Goal: Book appointment/travel/reservation

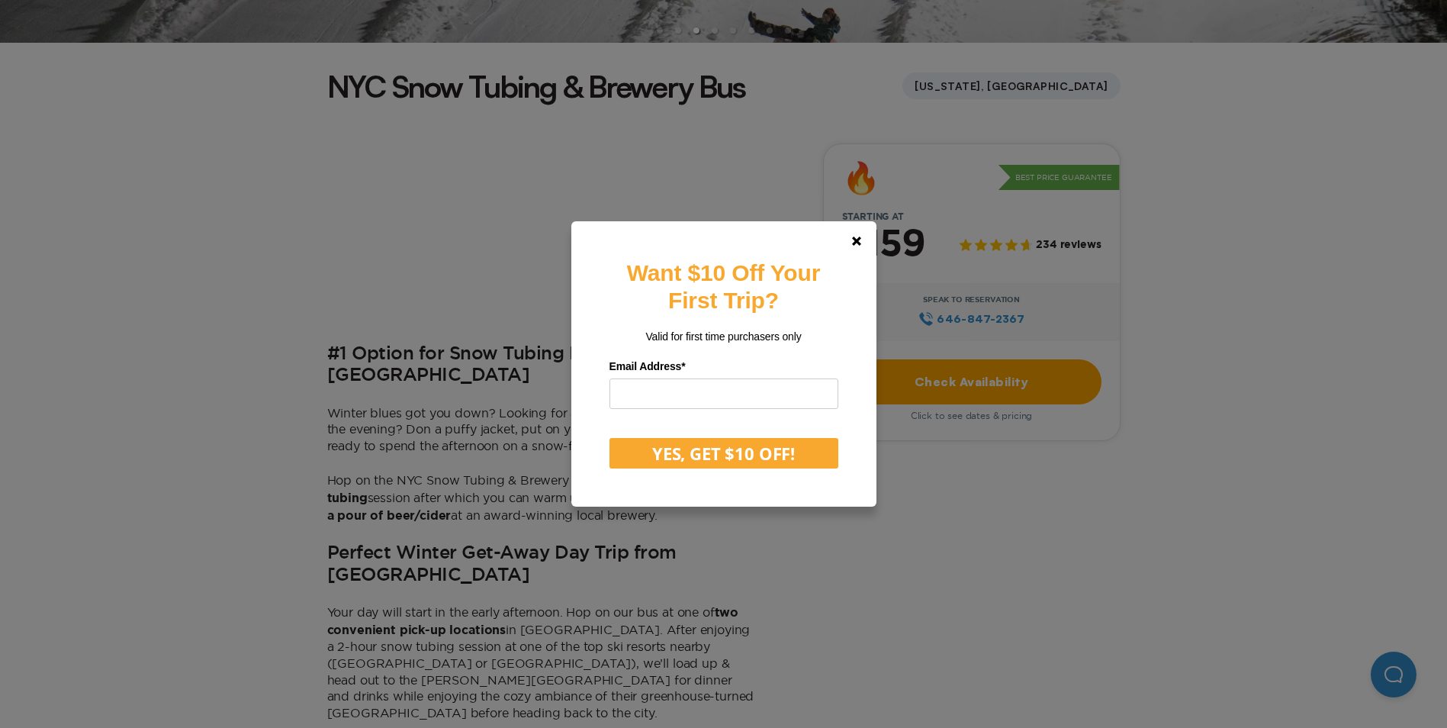
scroll to position [381, 0]
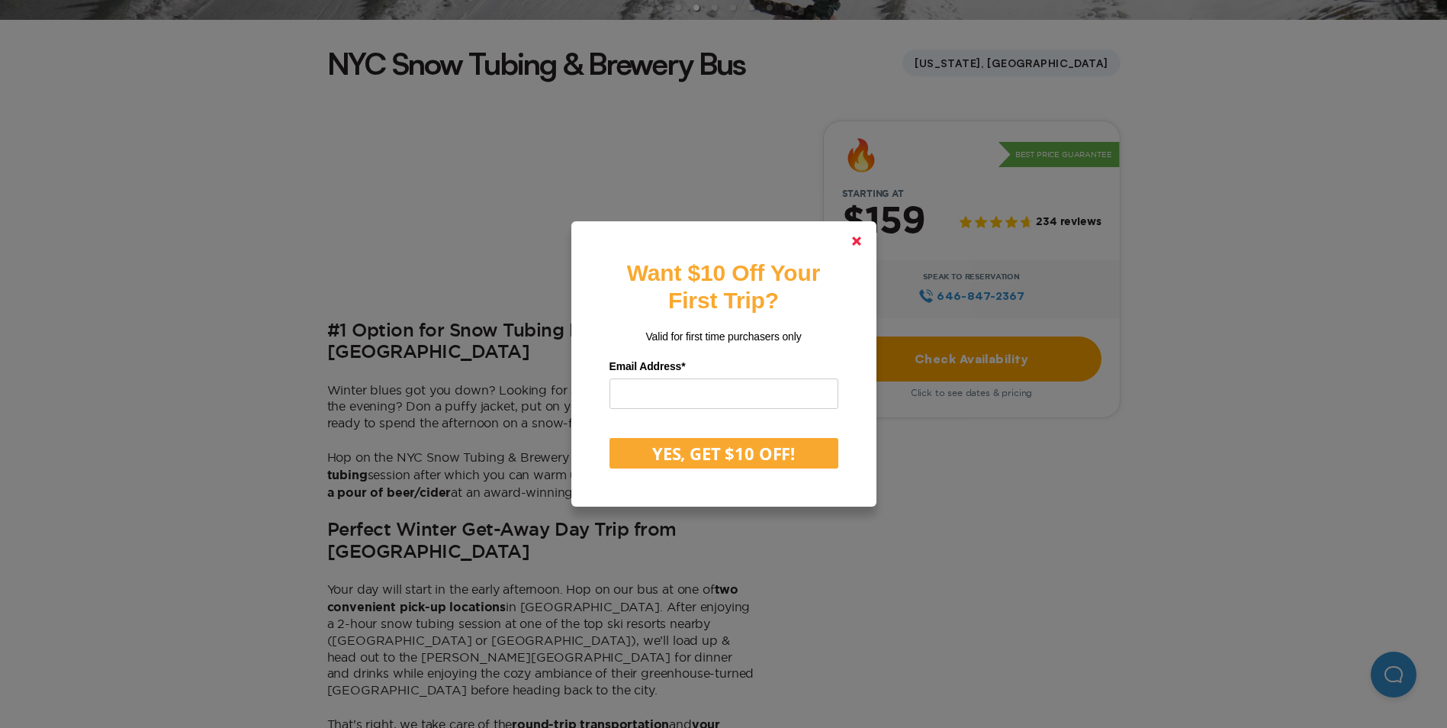
click at [861, 240] on polygon at bounding box center [856, 240] width 9 height 9
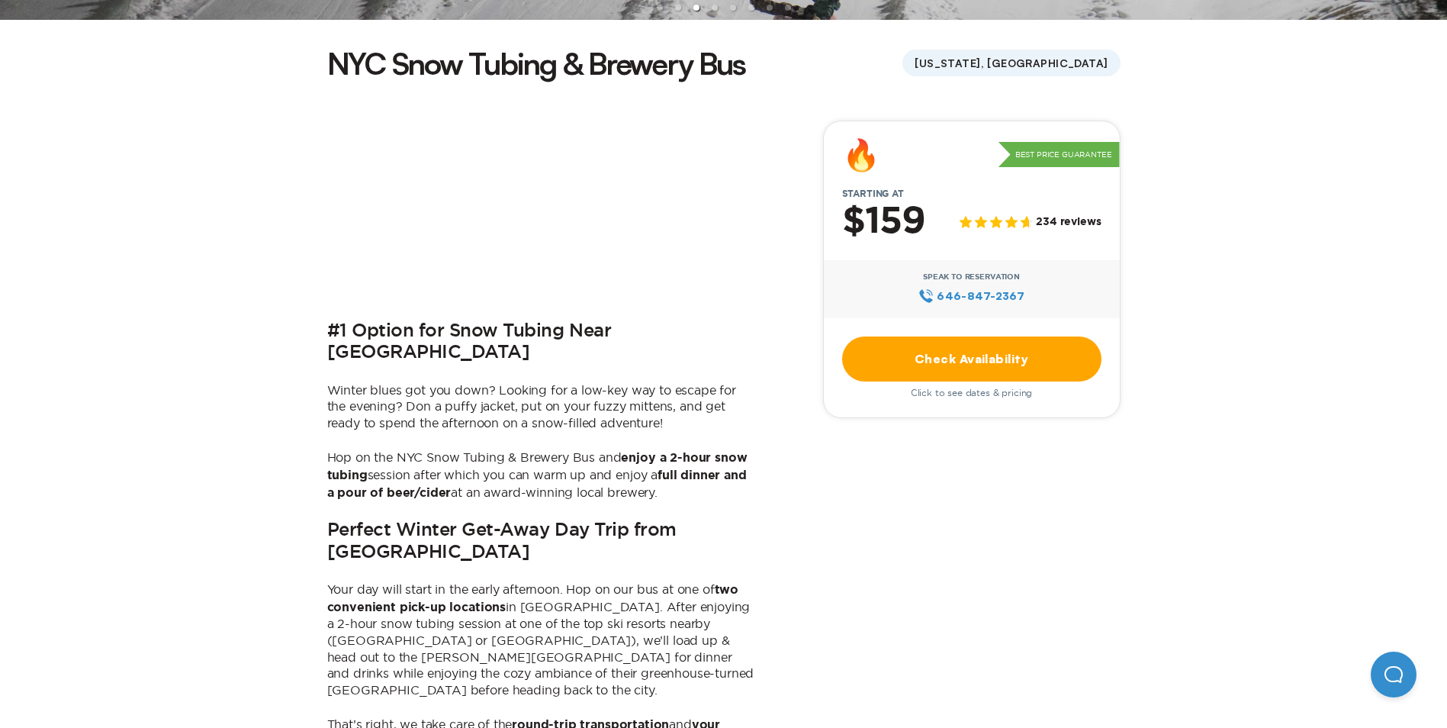
scroll to position [305, 0]
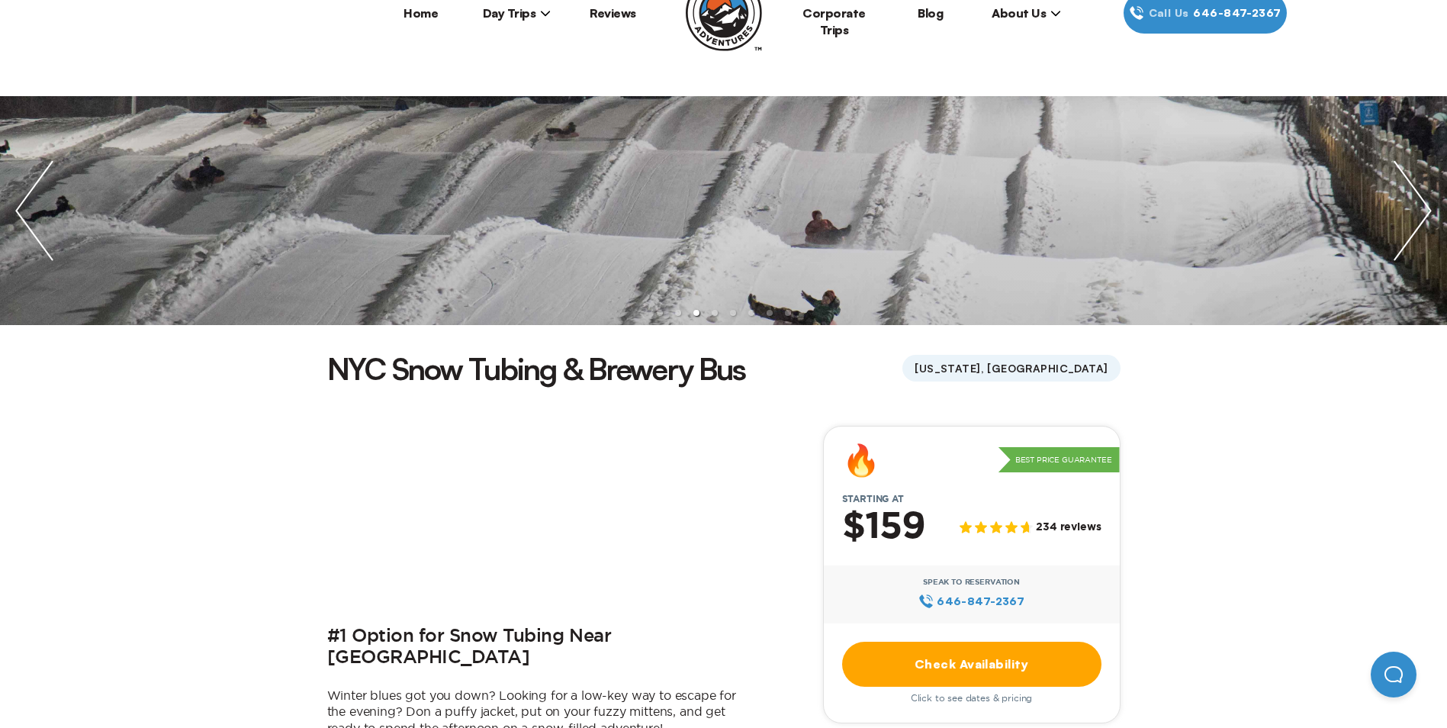
scroll to position [0, 0]
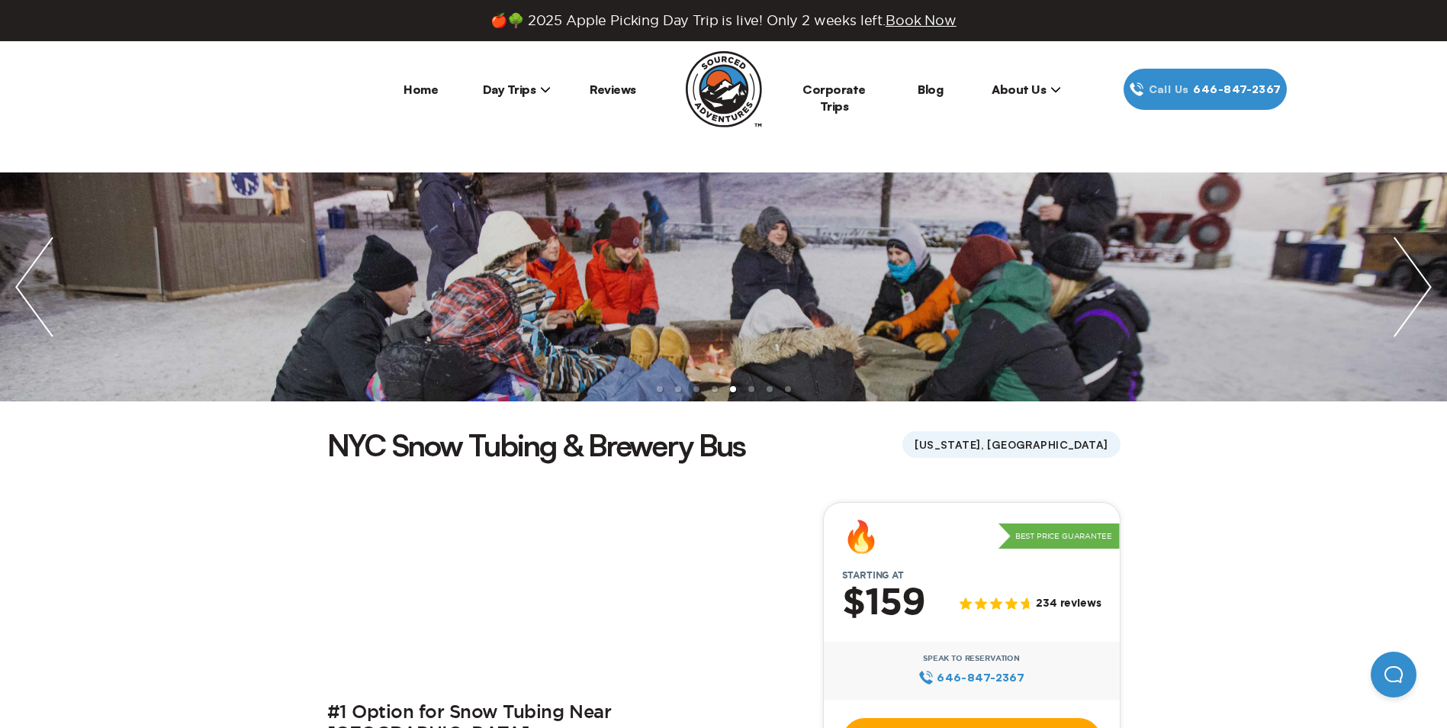
click at [613, 94] on link "Reviews" at bounding box center [613, 89] width 47 height 15
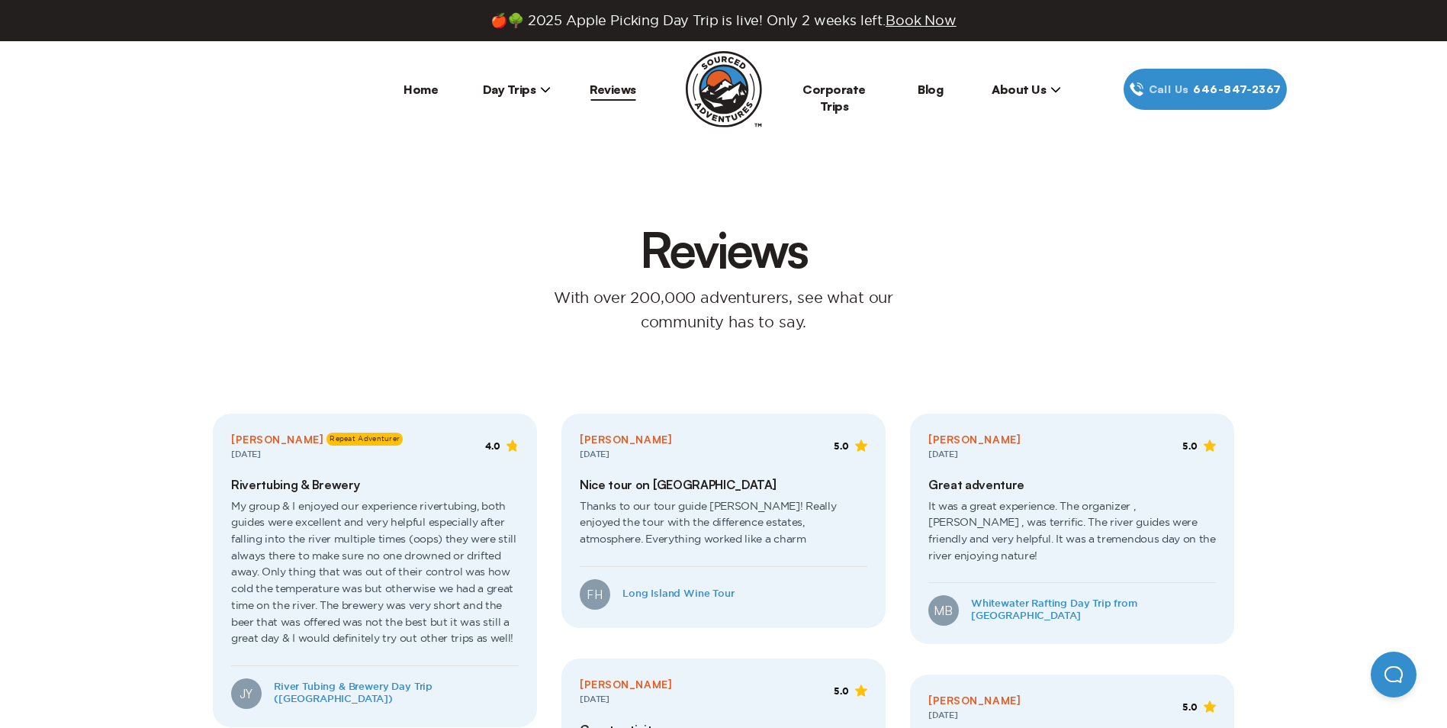
click at [516, 92] on span "Day Trips" at bounding box center [517, 89] width 69 height 15
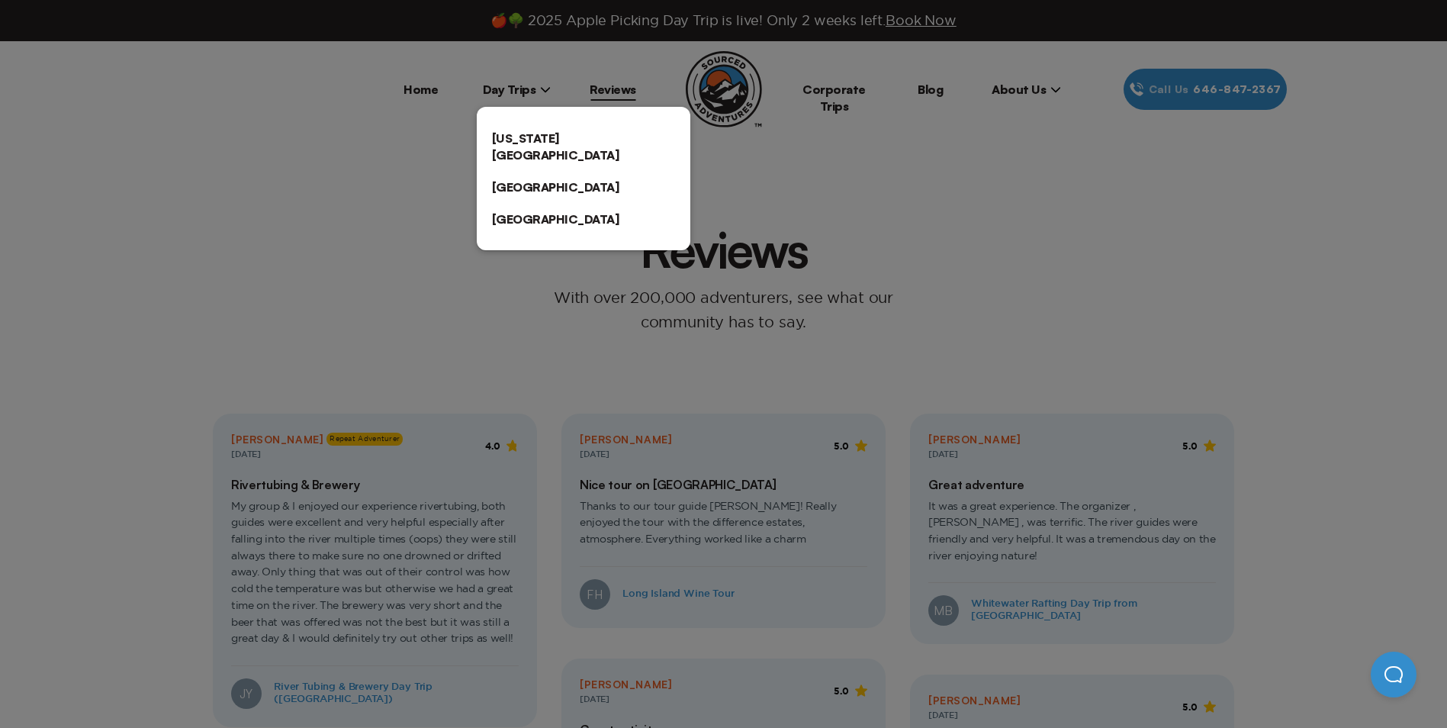
click at [522, 131] on link "[US_STATE][GEOGRAPHIC_DATA]" at bounding box center [584, 146] width 214 height 49
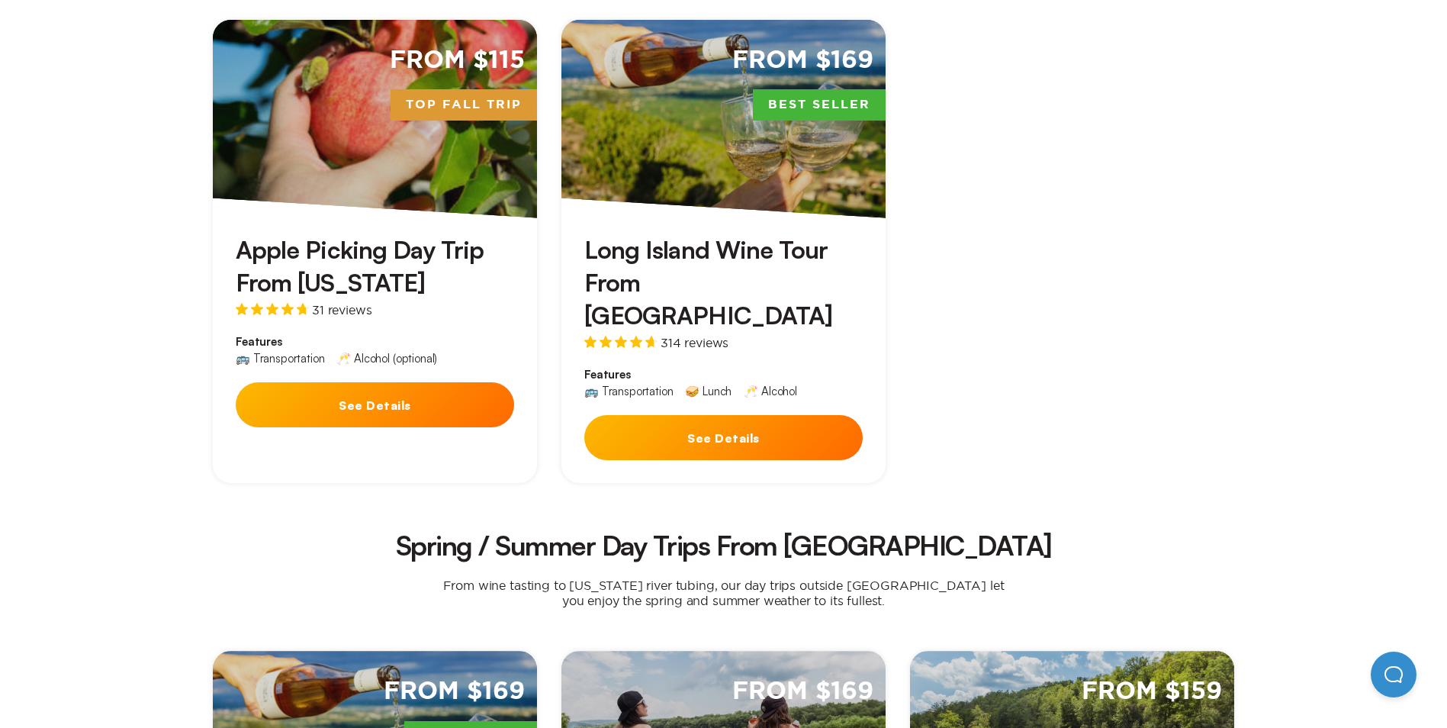
scroll to position [534, 0]
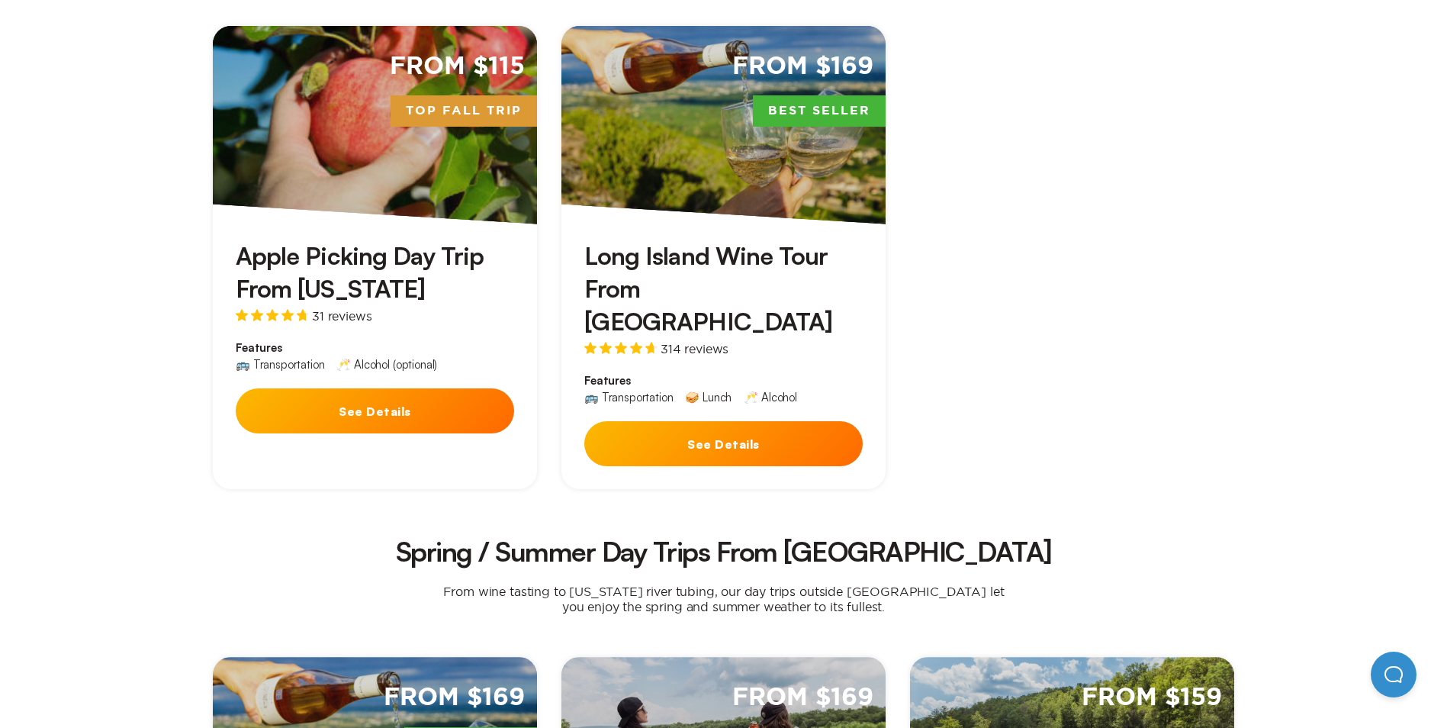
click at [741, 421] on button "See Details" at bounding box center [723, 443] width 278 height 45
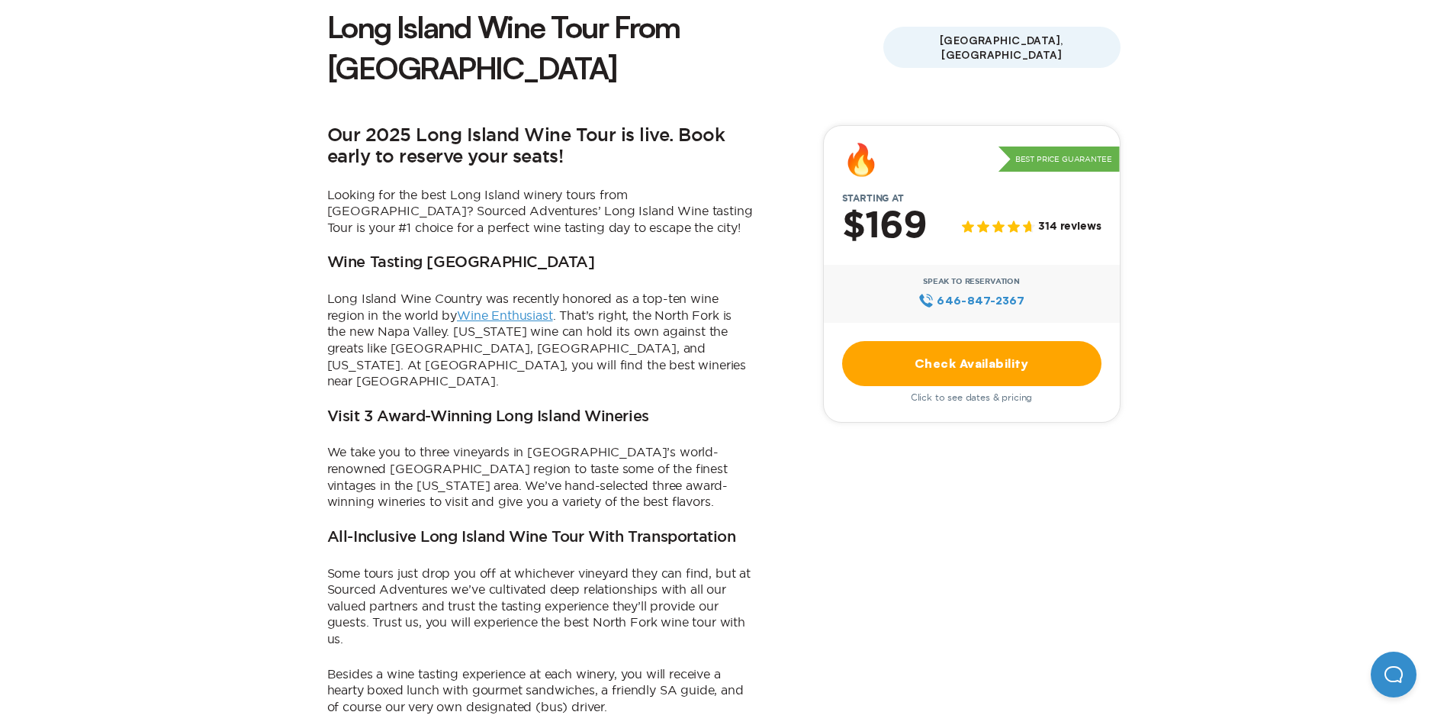
scroll to position [381, 0]
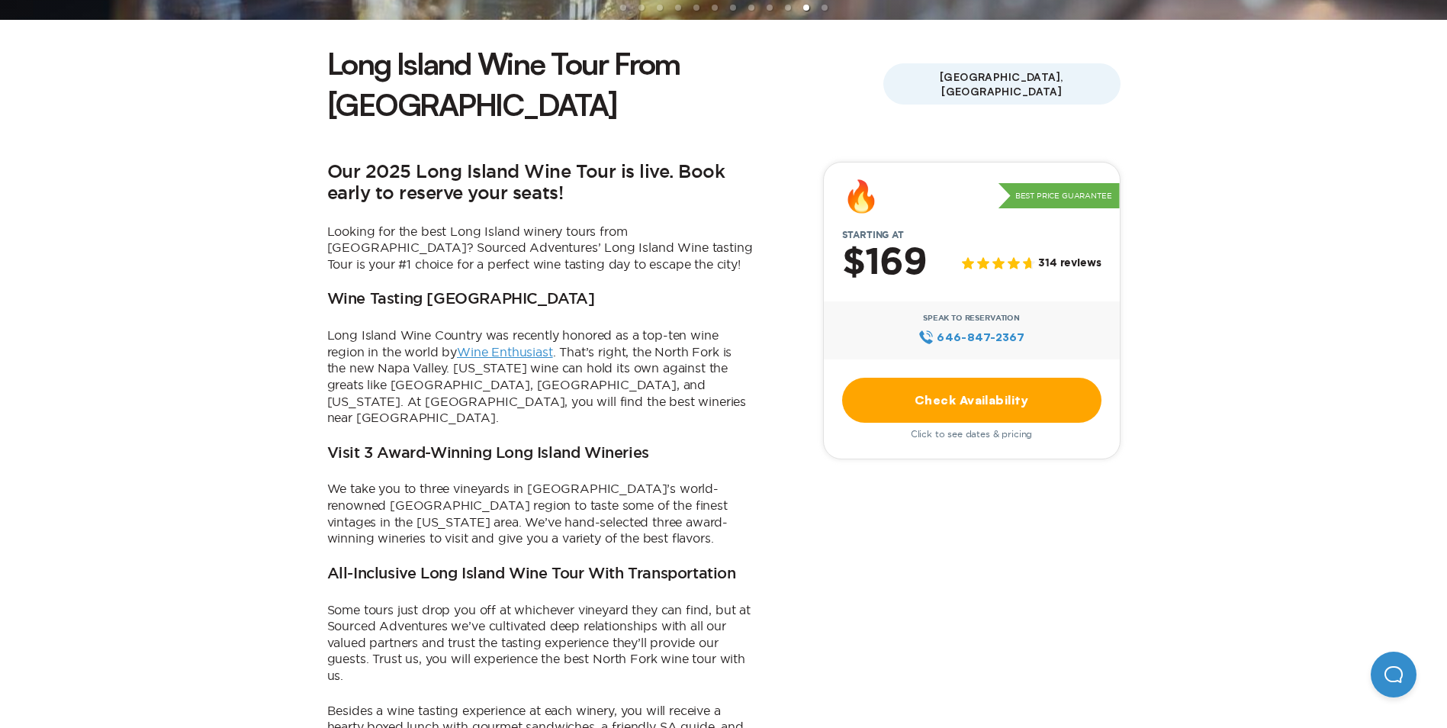
click at [956, 378] on link "Check Availability" at bounding box center [971, 400] width 259 height 45
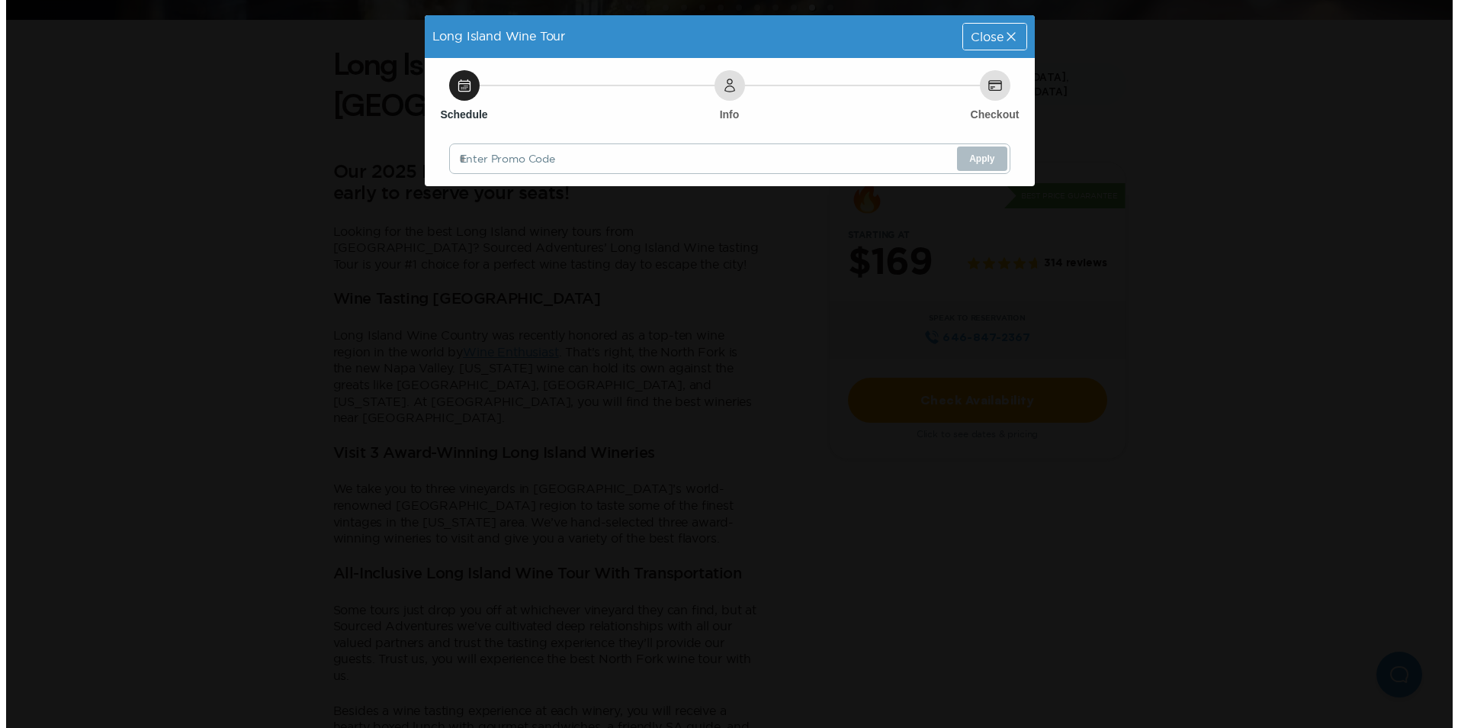
scroll to position [0, 0]
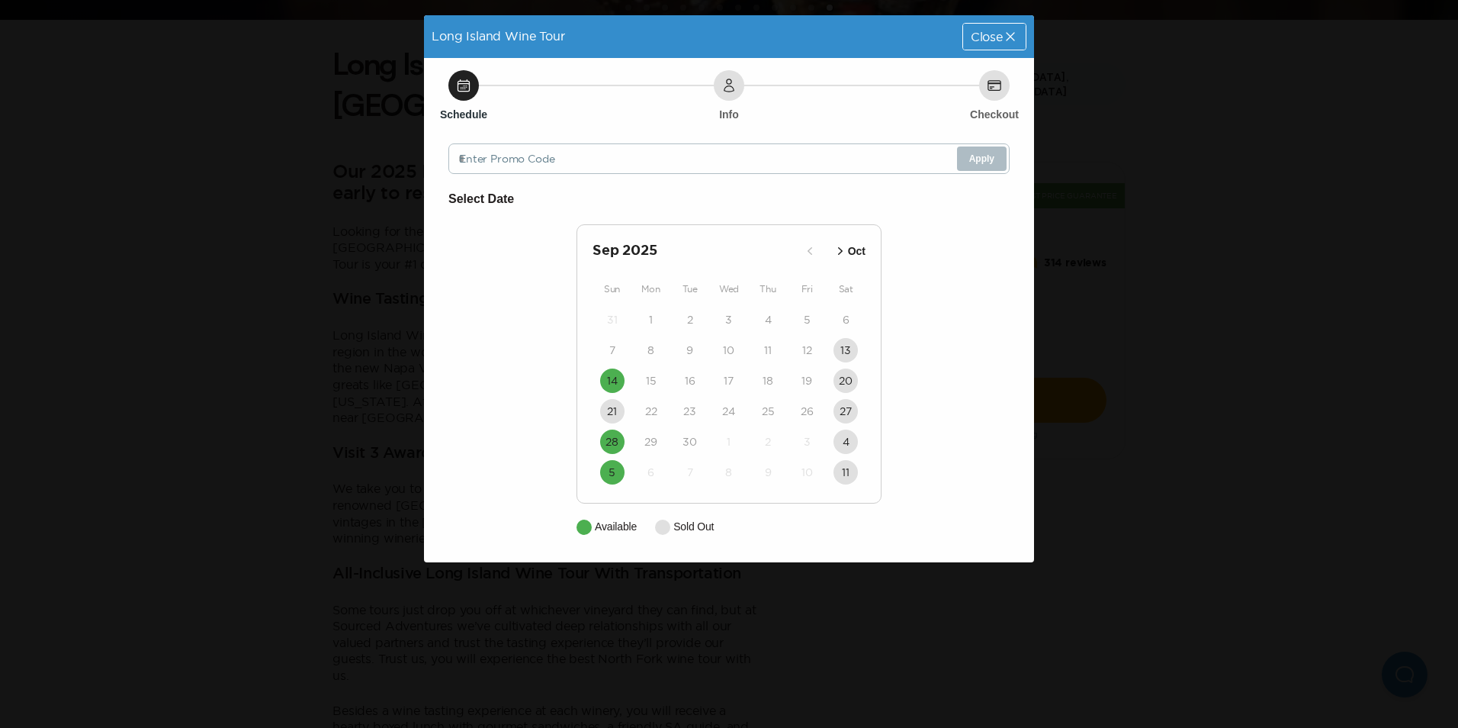
click at [851, 249] on p "Oct" at bounding box center [857, 251] width 18 height 16
click at [853, 253] on p "Nov" at bounding box center [856, 251] width 20 height 16
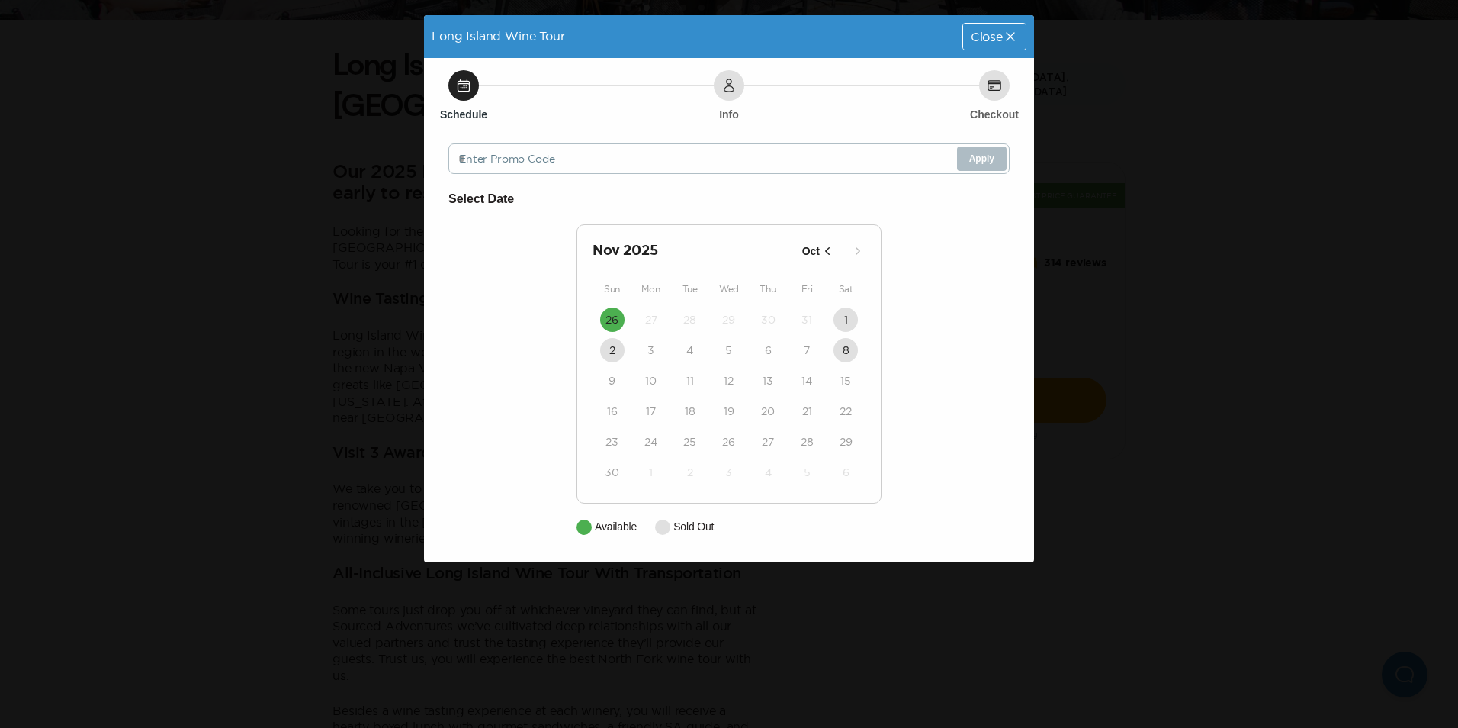
click at [819, 252] on p "Oct" at bounding box center [811, 251] width 18 height 16
click at [998, 28] on div "Close" at bounding box center [994, 37] width 63 height 26
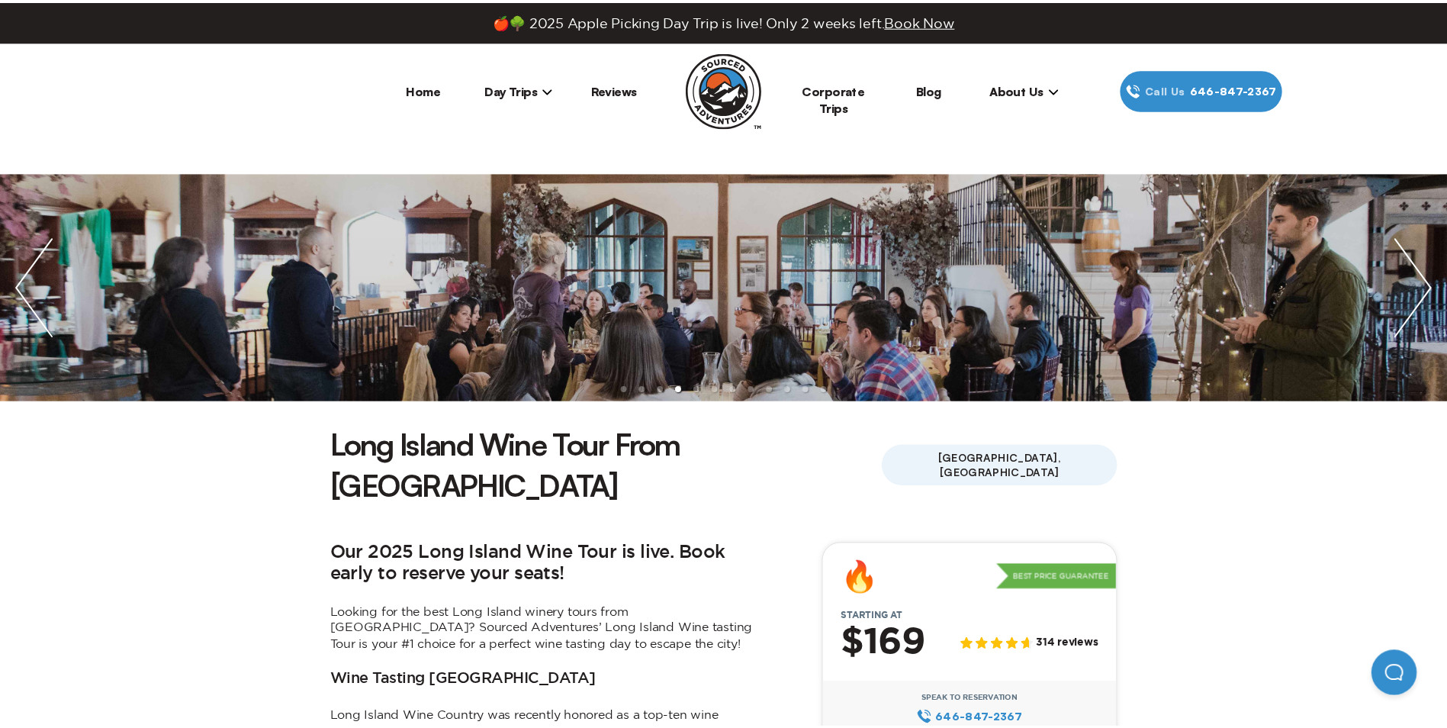
scroll to position [381, 0]
